Goal: Check status: Check status

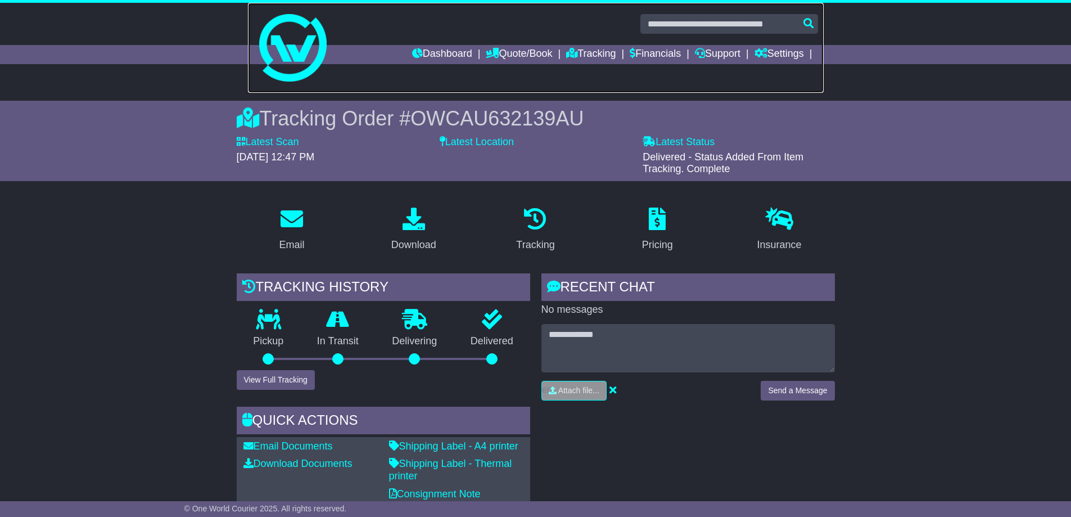
click at [308, 74] on img at bounding box center [292, 47] width 67 height 67
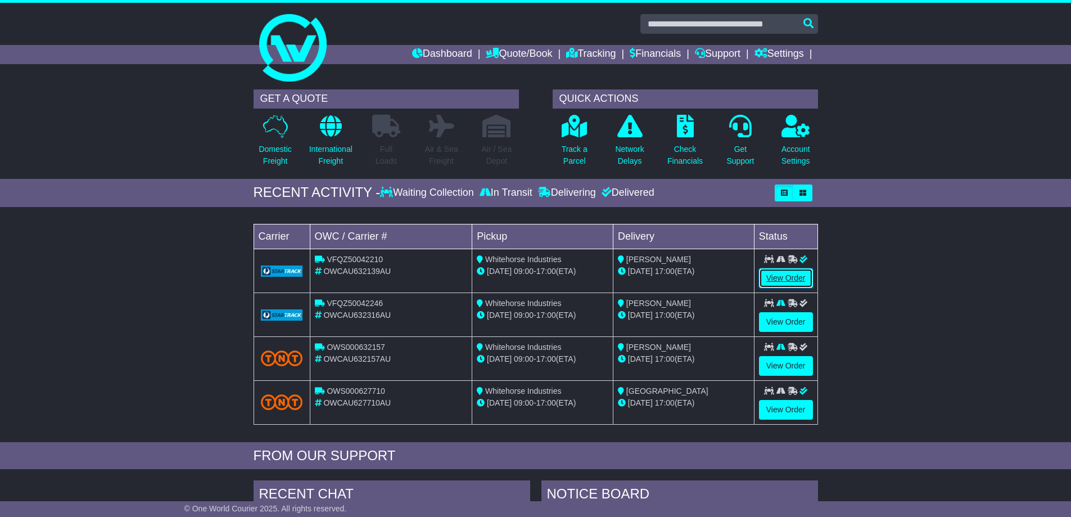
click at [791, 277] on link "View Order" at bounding box center [786, 278] width 54 height 20
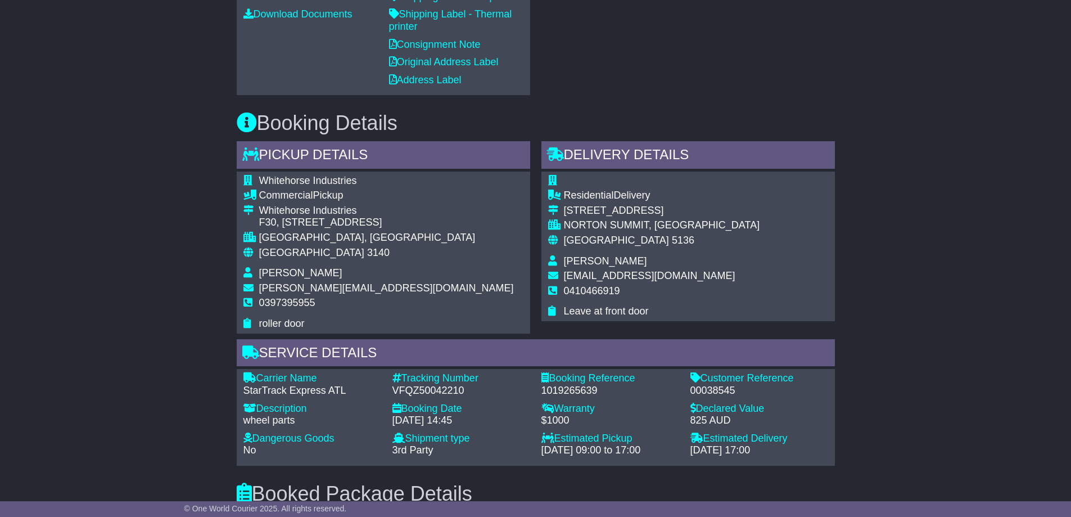
scroll to position [450, 0]
